Goal: Obtain resource: Download file/media

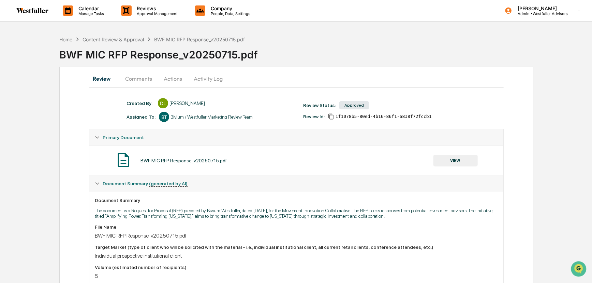
click at [137, 76] on button "Comments" at bounding box center [139, 78] width 38 height 16
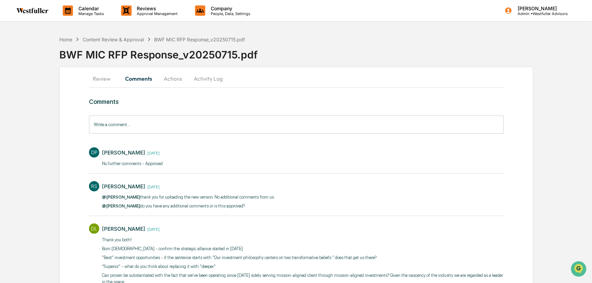
click at [103, 77] on button "Review" at bounding box center [104, 78] width 31 height 16
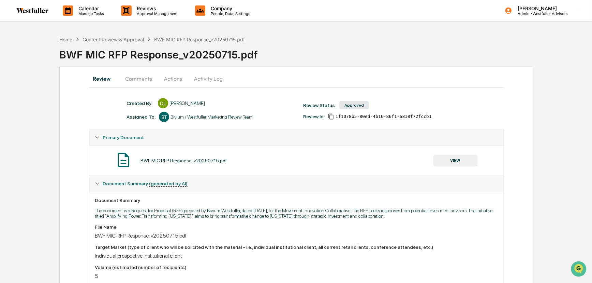
click at [135, 78] on button "Comments" at bounding box center [139, 78] width 38 height 16
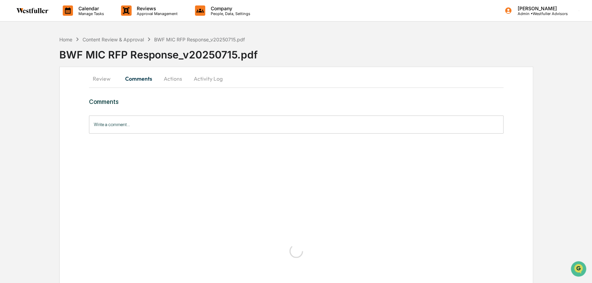
click at [90, 78] on button "Review" at bounding box center [104, 78] width 31 height 16
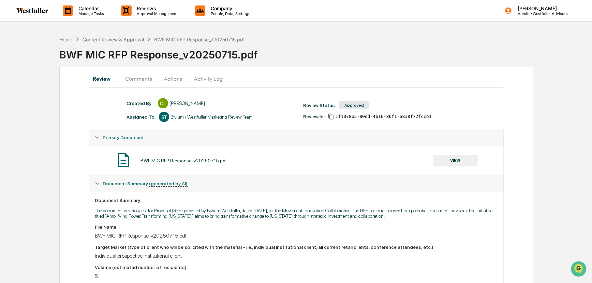
click at [463, 167] on div "BWF MIC RFP Response_v20250715.pdf VIEW" at bounding box center [296, 160] width 403 height 18
click at [461, 160] on button "VIEW" at bounding box center [456, 161] width 44 height 12
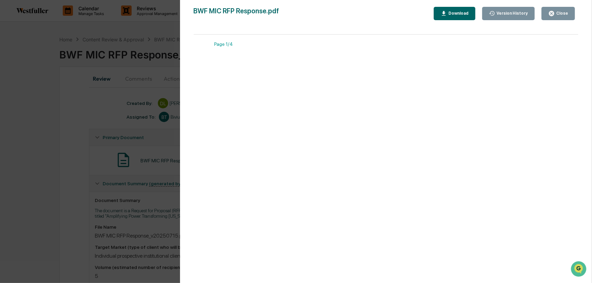
click at [519, 13] on div "Version History" at bounding box center [511, 13] width 33 height 5
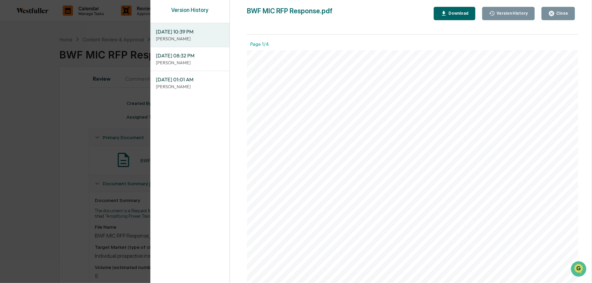
click at [195, 81] on span "07/16/2025, 01:01 AM" at bounding box center [190, 80] width 68 height 8
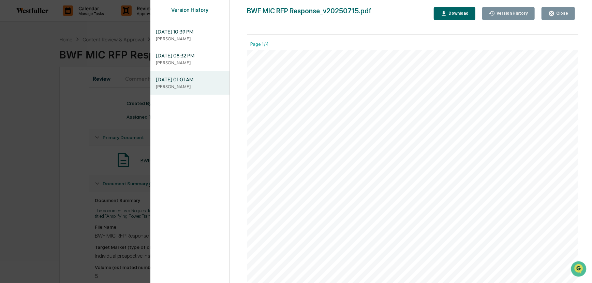
click at [469, 13] on div "Download" at bounding box center [457, 13] width 21 height 5
click at [92, 77] on div "Version History 07/16/2025, 10:39 PM Danielle Lumetta 07/16/2025, 08:32 PM Dani…" at bounding box center [296, 141] width 592 height 283
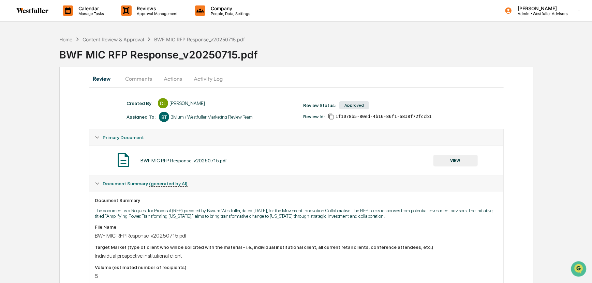
click at [142, 78] on button "Comments" at bounding box center [139, 78] width 38 height 16
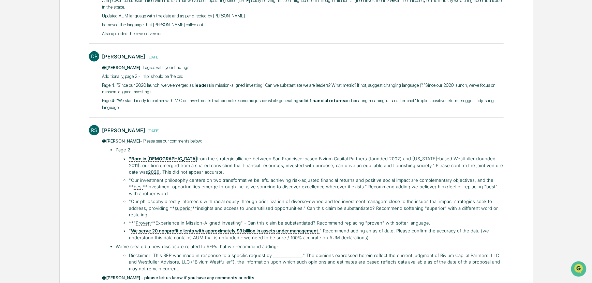
scroll to position [279, 0]
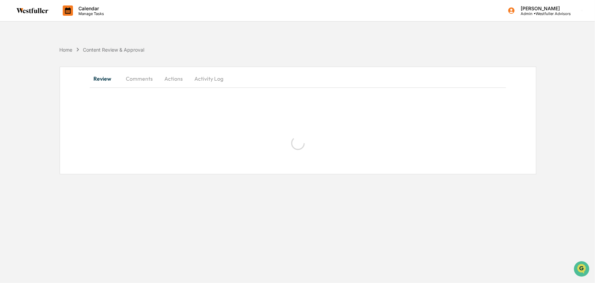
click at [153, 70] on div "Review Comments Actions Activity Log" at bounding box center [298, 120] width 477 height 107
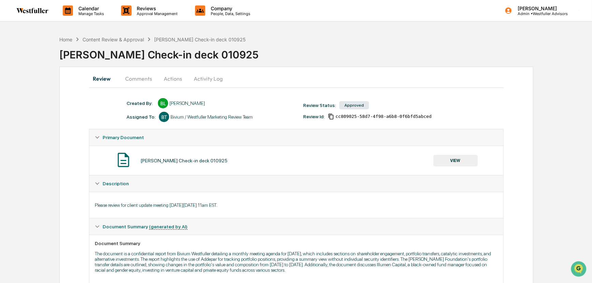
click at [148, 74] on button "Comments" at bounding box center [139, 78] width 38 height 16
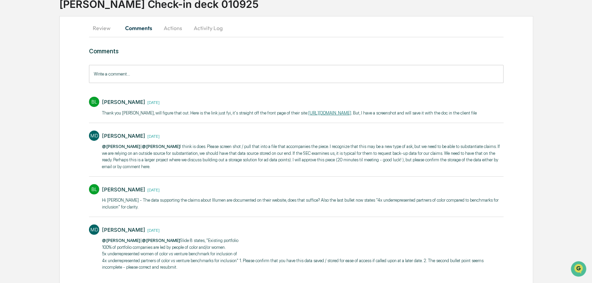
scroll to position [35, 0]
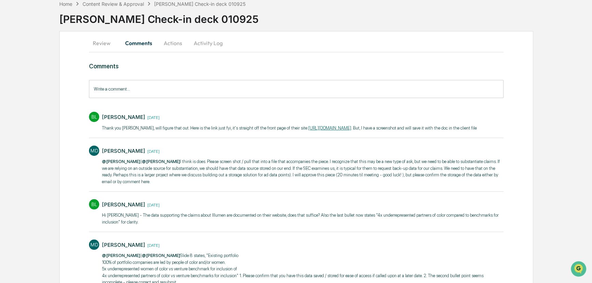
click at [103, 42] on button "Review" at bounding box center [104, 43] width 31 height 16
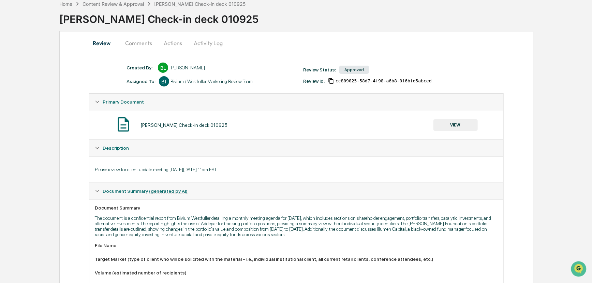
click at [458, 123] on button "VIEW" at bounding box center [456, 125] width 44 height 12
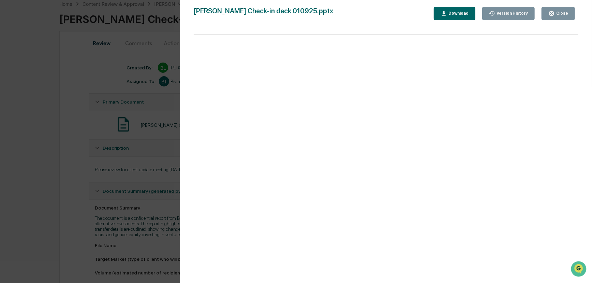
click at [500, 12] on div "Version History" at bounding box center [511, 13] width 33 height 5
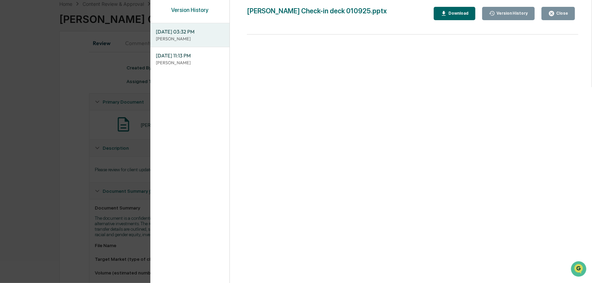
click at [193, 68] on div "[DATE] 11:13 PM [PERSON_NAME]" at bounding box center [189, 59] width 79 height 24
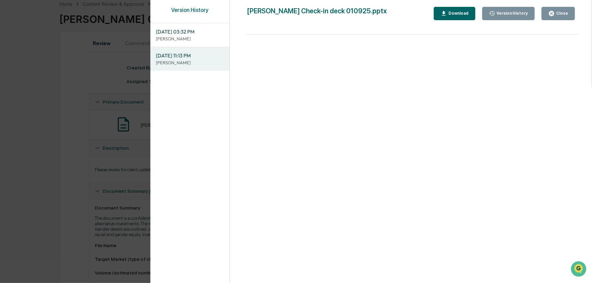
click at [63, 134] on div "Version History [DATE] 03:32 PM [PERSON_NAME] [DATE] 11:13 PM [PERSON_NAME] Che…" at bounding box center [296, 141] width 592 height 283
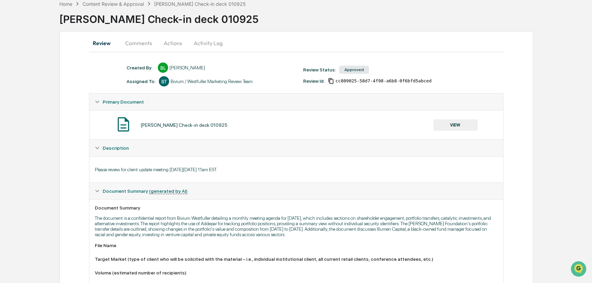
click at [133, 45] on button "Comments" at bounding box center [139, 43] width 38 height 16
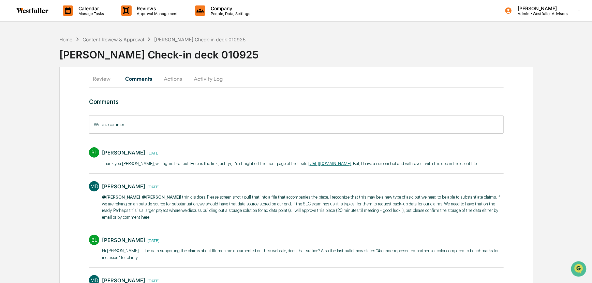
scroll to position [0, 0]
